Goal: Transaction & Acquisition: Purchase product/service

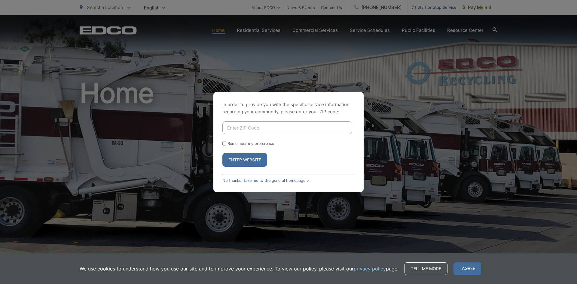
click at [276, 128] on input "Enter ZIP Code" at bounding box center [287, 127] width 130 height 13
type input "92069"
click at [246, 161] on button "Enter Website" at bounding box center [244, 160] width 45 height 14
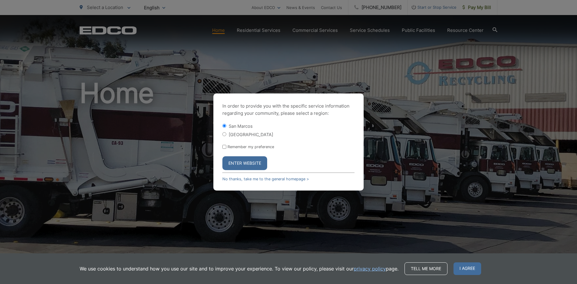
click at [246, 161] on button "Enter Website" at bounding box center [244, 163] width 45 height 14
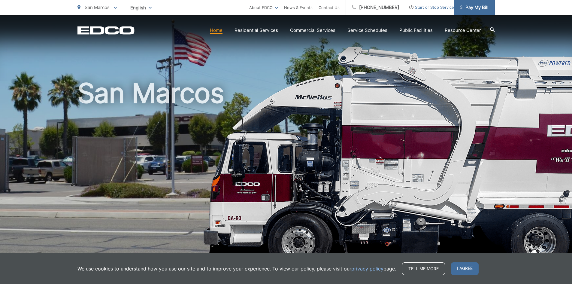
click at [477, 8] on span "Pay My Bill" at bounding box center [474, 7] width 29 height 7
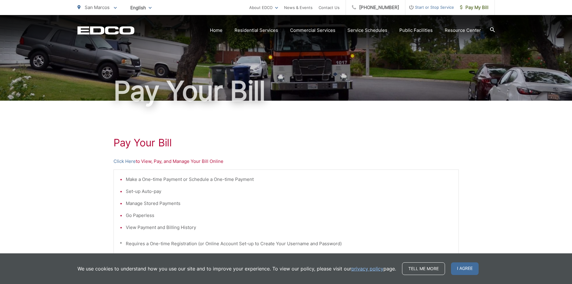
scroll to position [30, 0]
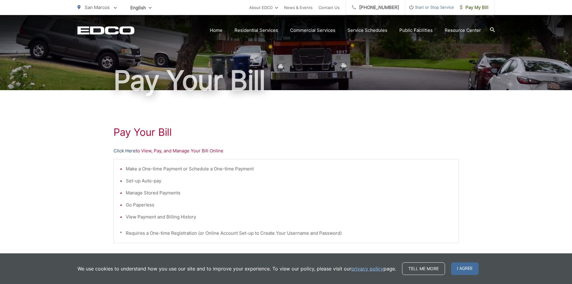
click at [124, 153] on link "Click Here" at bounding box center [125, 150] width 22 height 7
